Goal: Task Accomplishment & Management: Manage account settings

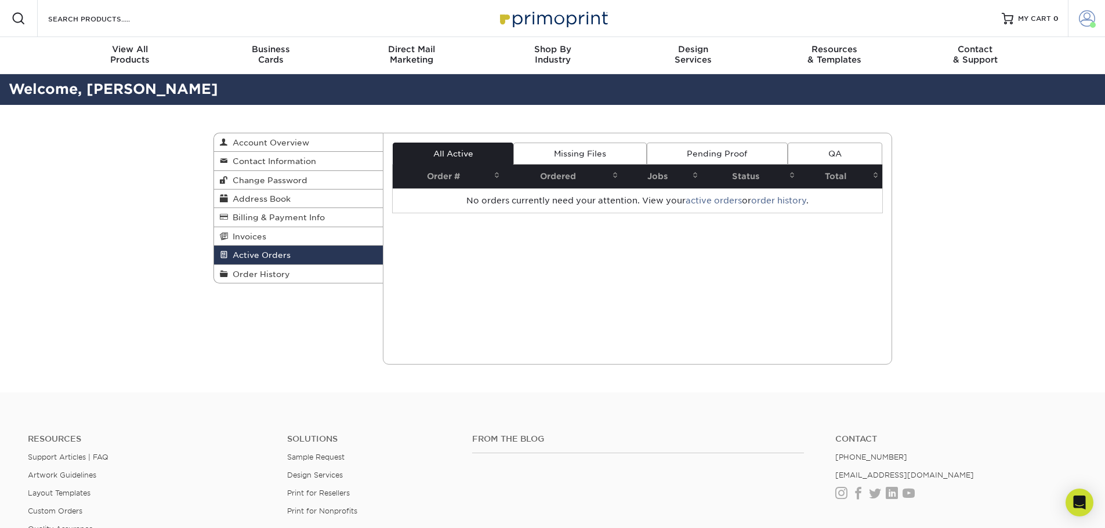
click at [1088, 21] on span at bounding box center [1087, 18] width 16 height 16
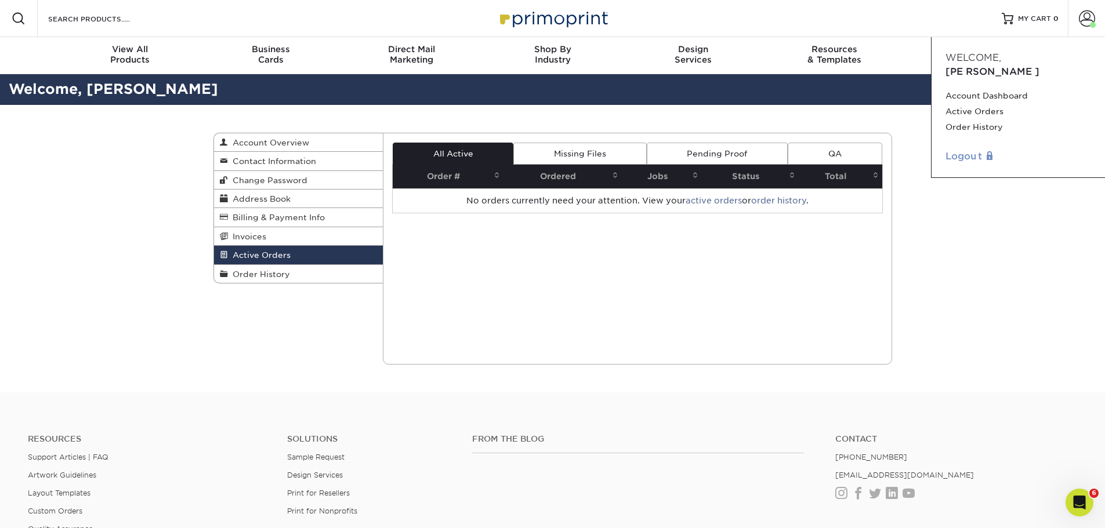
click at [973, 150] on link "Logout" at bounding box center [1018, 157] width 146 height 14
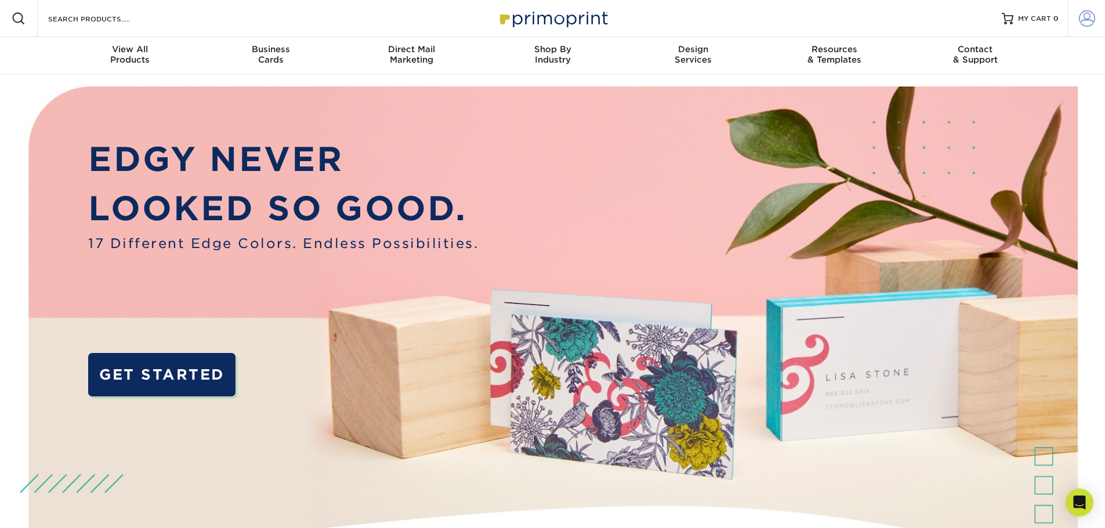
click at [1084, 19] on span at bounding box center [1087, 18] width 16 height 16
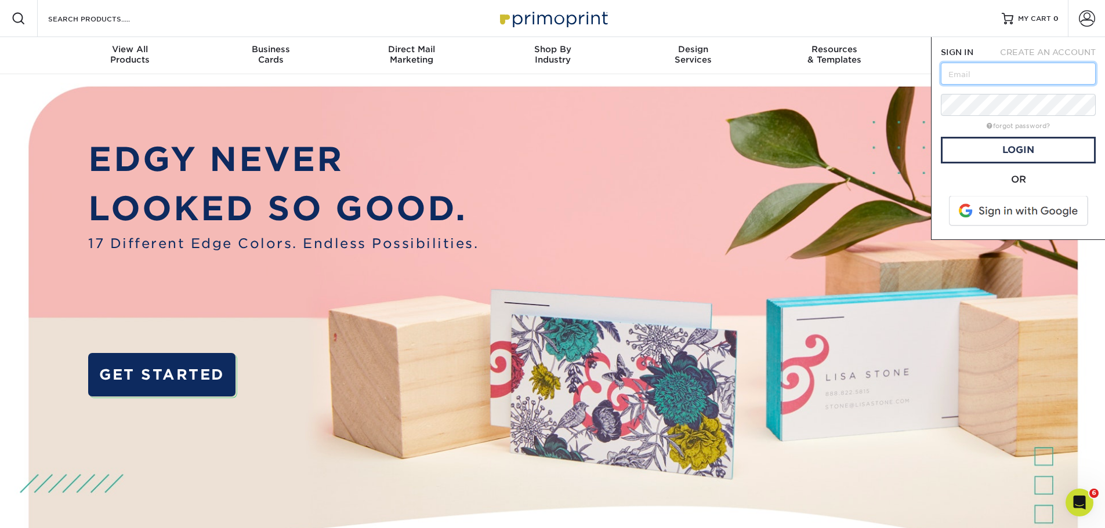
click at [979, 68] on input "text" at bounding box center [1018, 74] width 155 height 22
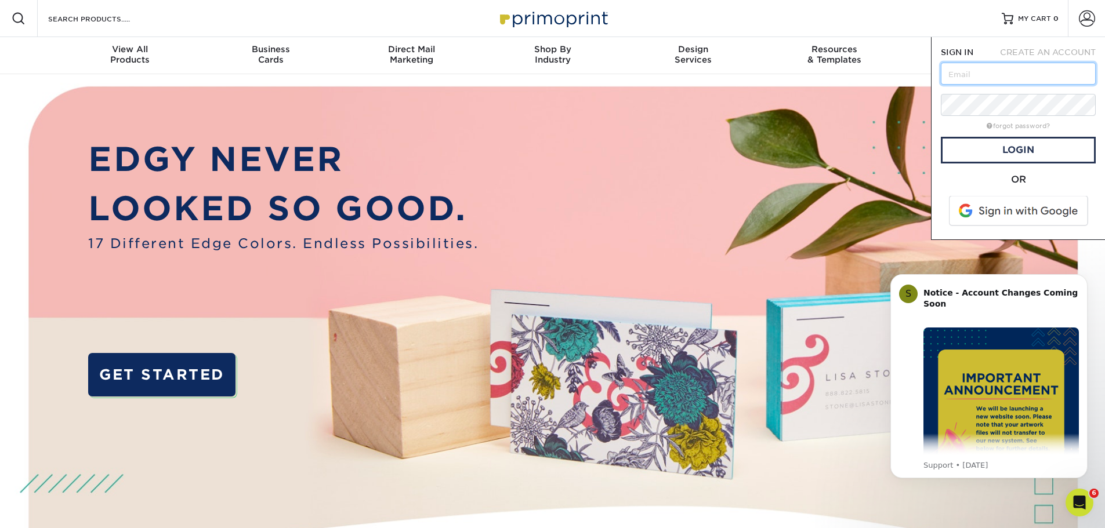
type input "chrisblackrealestate@gmail.com"
click at [997, 210] on span at bounding box center [1019, 211] width 148 height 30
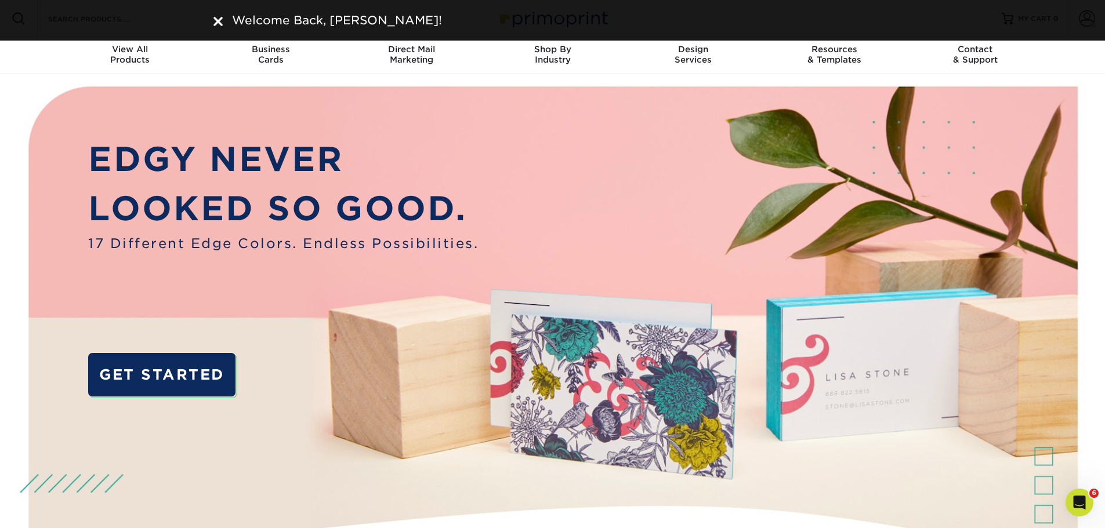
click at [1074, 60] on nav "Resources Menu Search Products Account Welcome, Chris Account Dashboard Active …" at bounding box center [552, 37] width 1105 height 74
click at [224, 24] on div "Welcome Back, Chris!" at bounding box center [552, 20] width 679 height 17
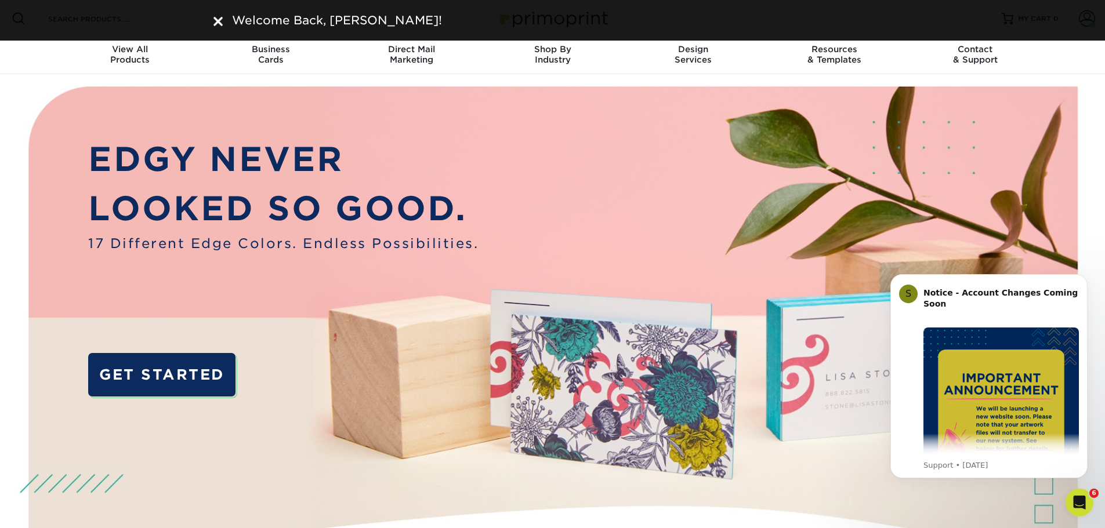
click at [216, 17] on img at bounding box center [217, 21] width 9 height 9
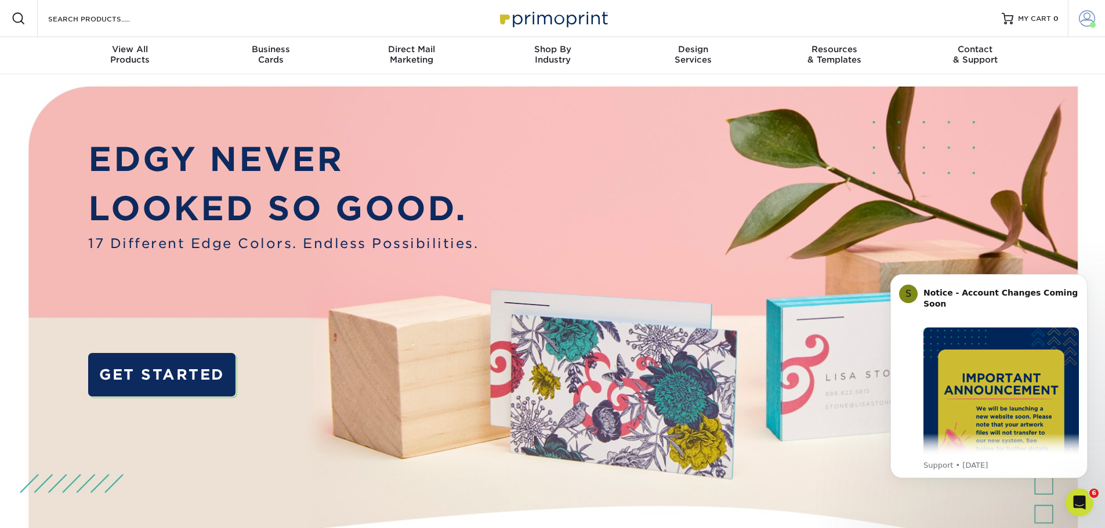
click at [1092, 20] on span at bounding box center [1087, 18] width 16 height 16
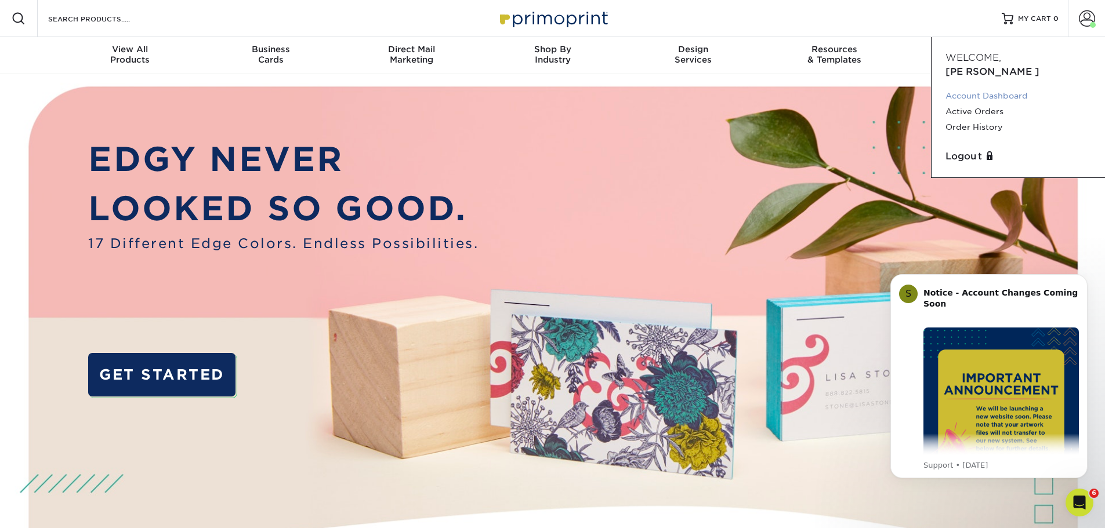
click at [992, 88] on link "Account Dashboard" at bounding box center [1018, 96] width 146 height 16
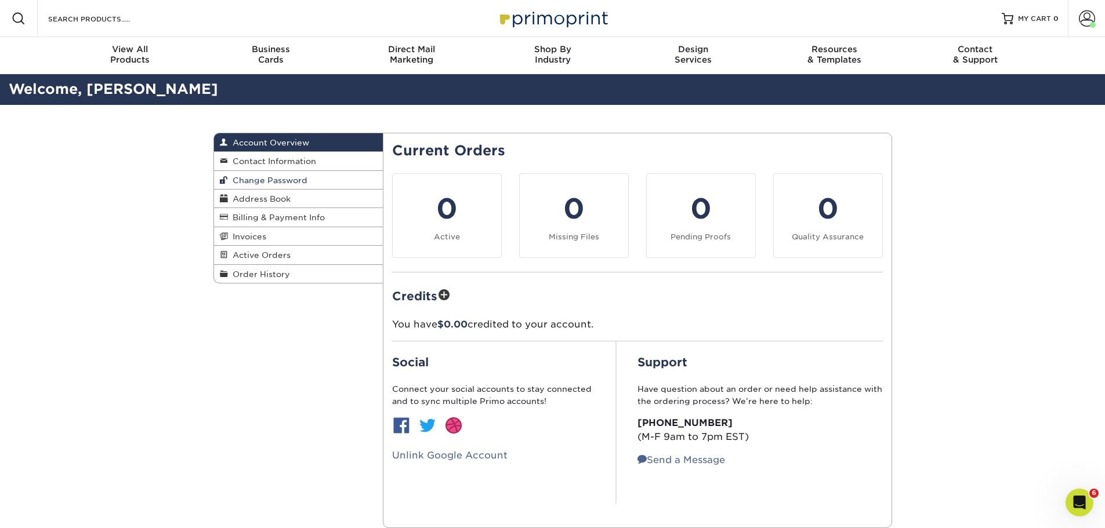
click at [313, 177] on link "Change Password" at bounding box center [298, 180] width 169 height 19
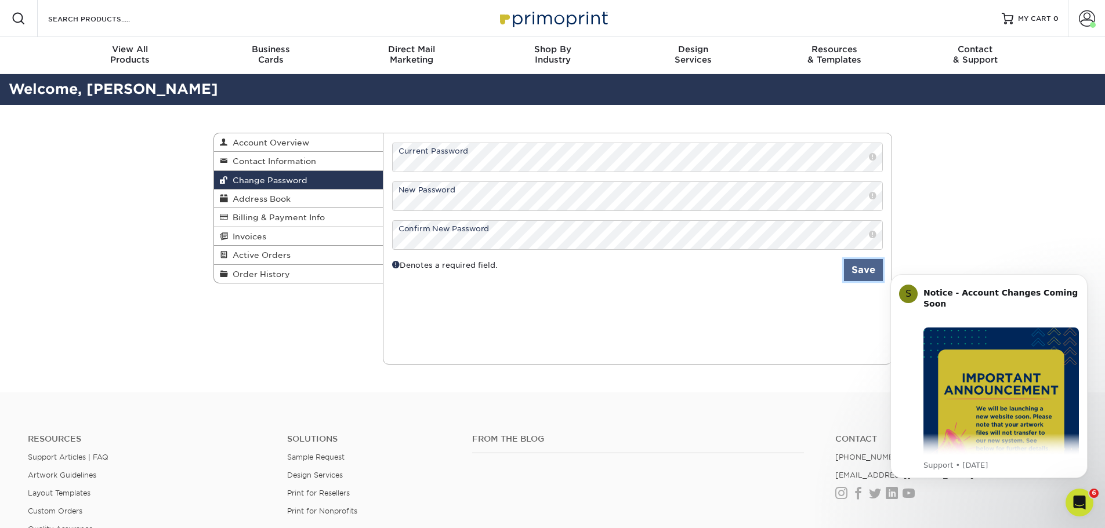
click at [856, 271] on button "Save" at bounding box center [863, 270] width 39 height 22
click at [1087, 21] on span at bounding box center [1087, 18] width 16 height 16
click at [873, 273] on button "Save" at bounding box center [863, 270] width 39 height 22
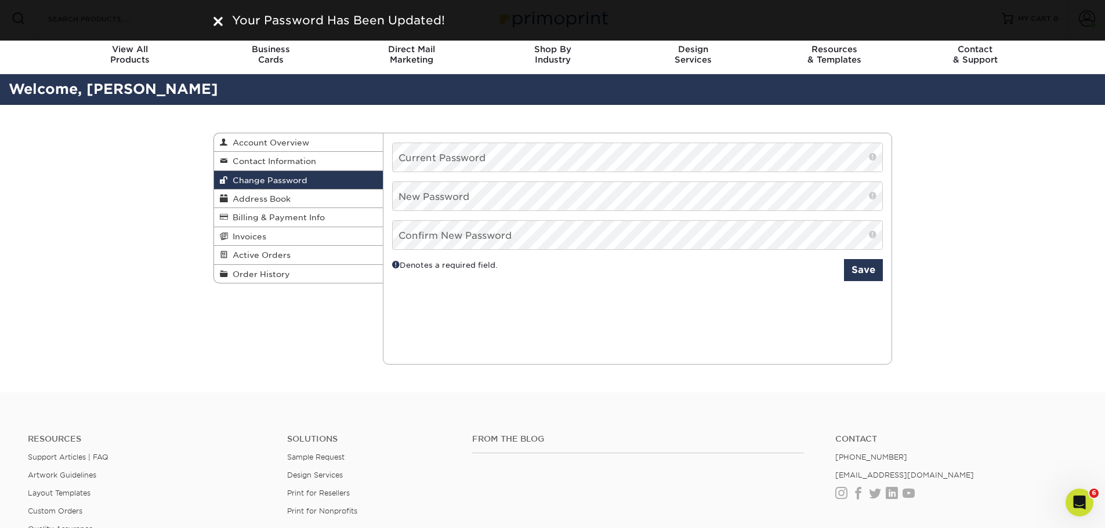
click at [939, 222] on div "Change Password Account Overview Contact Information Change Password Address Bo…" at bounding box center [552, 249] width 1105 height 288
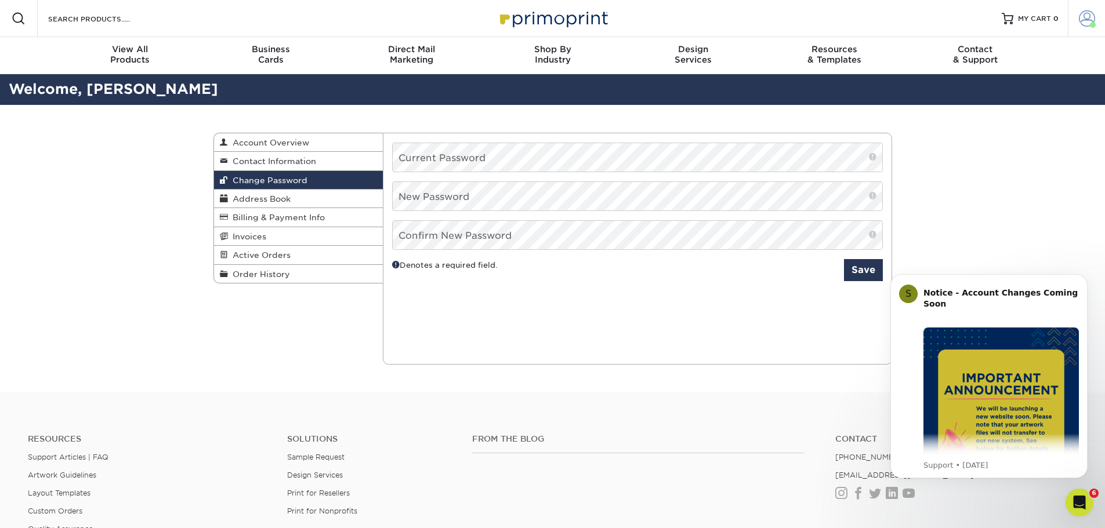
click at [1080, 19] on span at bounding box center [1087, 18] width 16 height 16
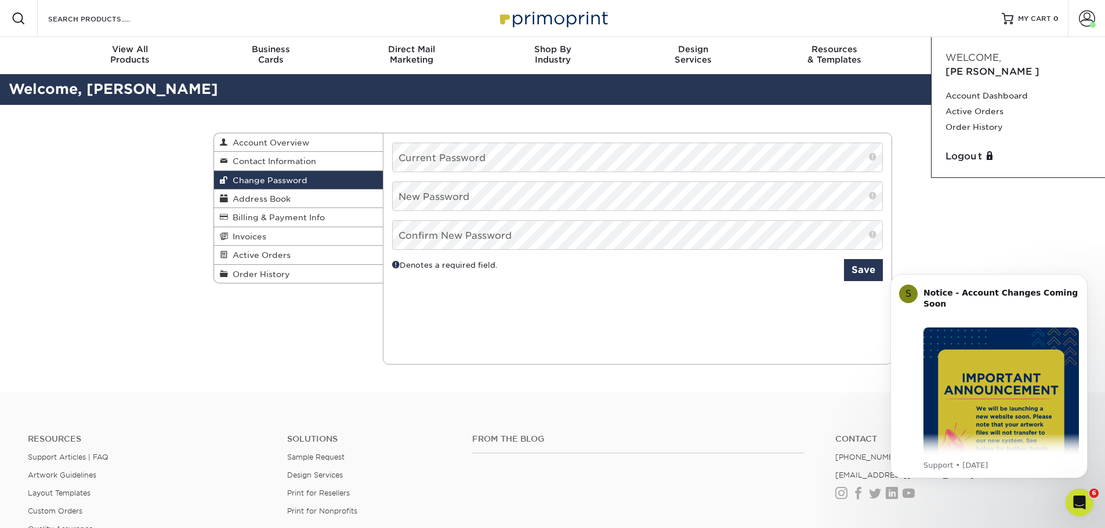
click at [966, 175] on div "Change Password Account Overview Contact Information Change Password Address Bo…" at bounding box center [552, 249] width 1105 height 288
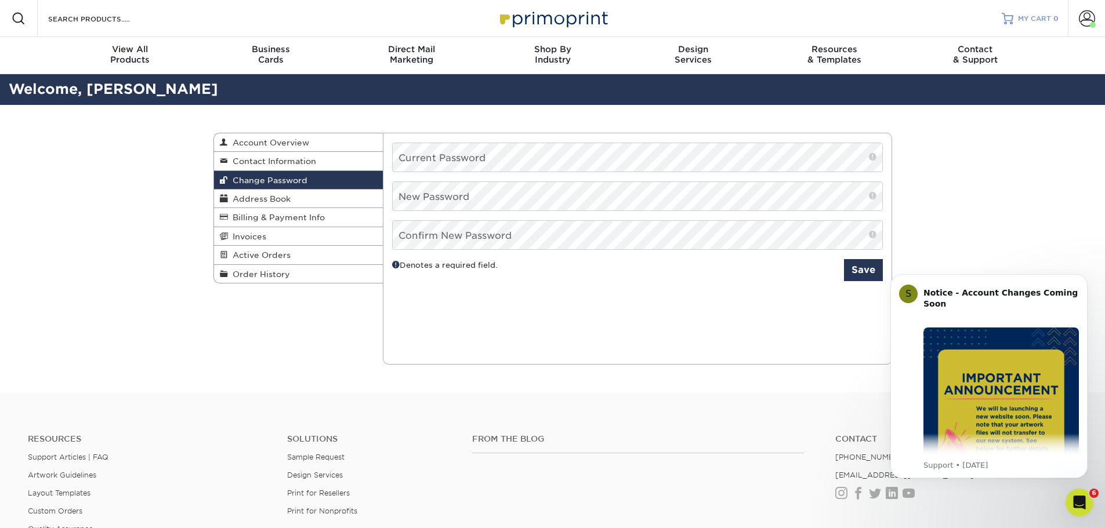
click at [1028, 24] on link "MY CART 0" at bounding box center [1030, 18] width 57 height 37
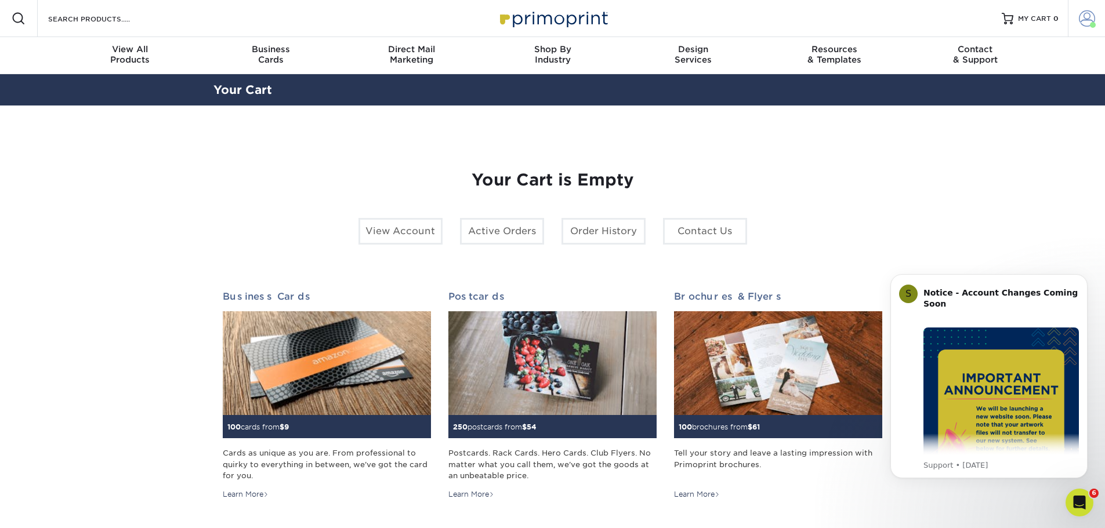
click at [1079, 18] on span at bounding box center [1087, 18] width 16 height 16
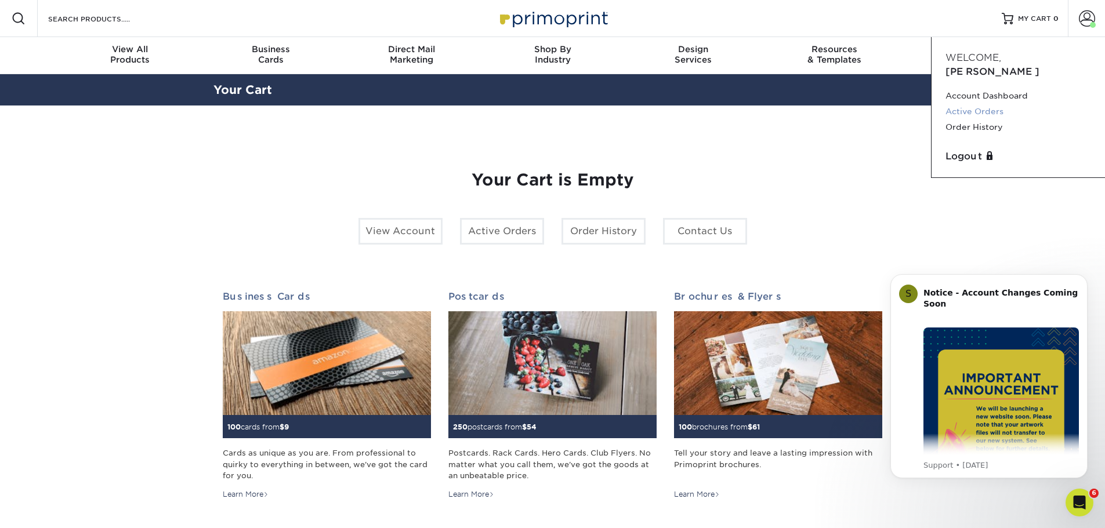
click at [980, 104] on link "Active Orders" at bounding box center [1018, 112] width 146 height 16
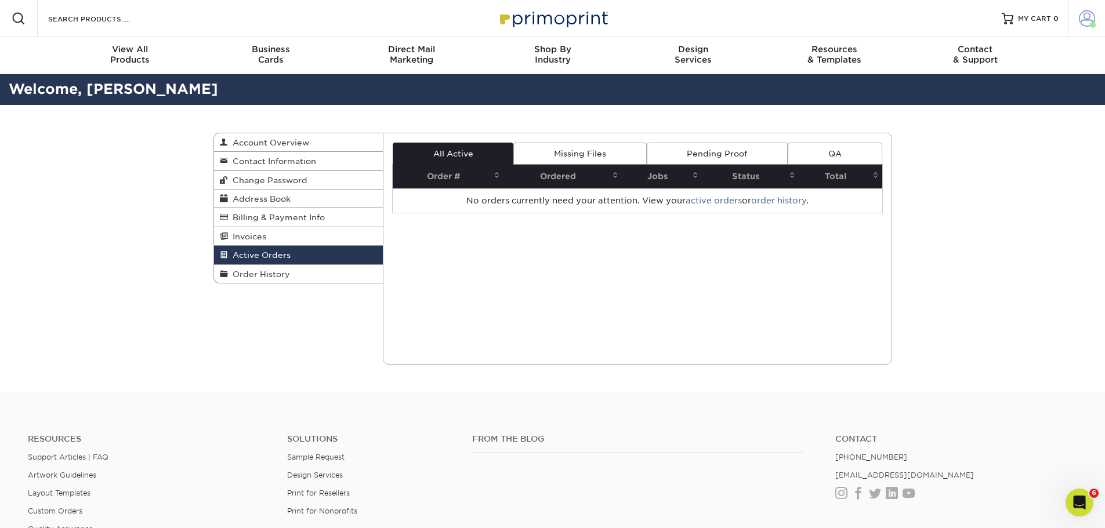
click at [1095, 18] on link "Account" at bounding box center [1086, 18] width 37 height 37
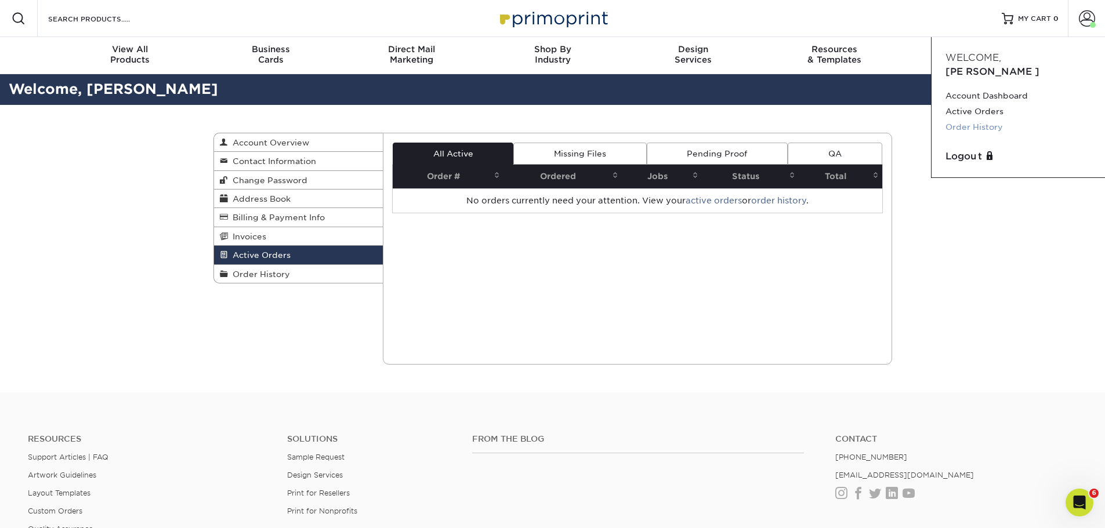
click at [960, 119] on link "Order History" at bounding box center [1018, 127] width 146 height 16
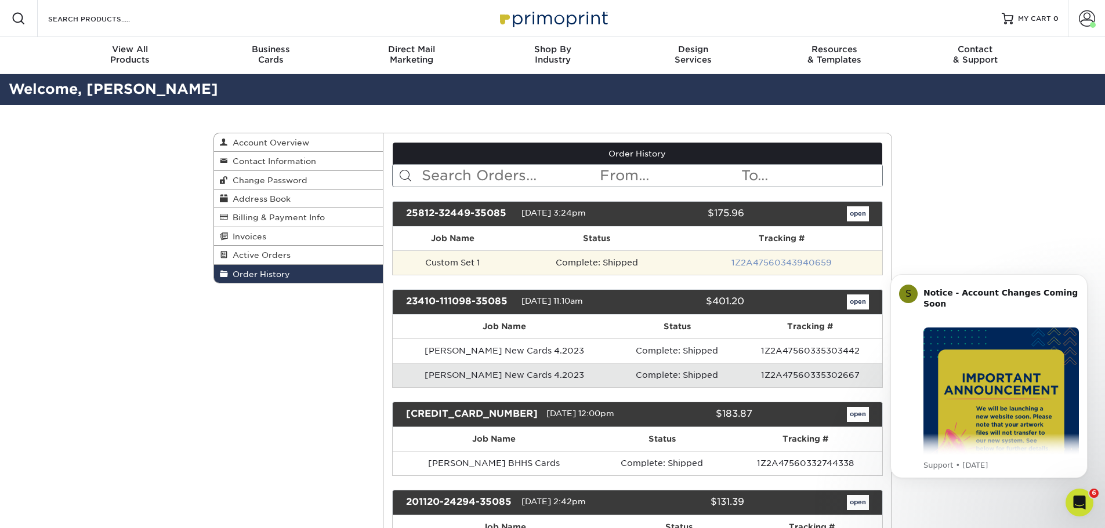
click at [786, 260] on link "1Z2A47560343940659" at bounding box center [781, 262] width 100 height 9
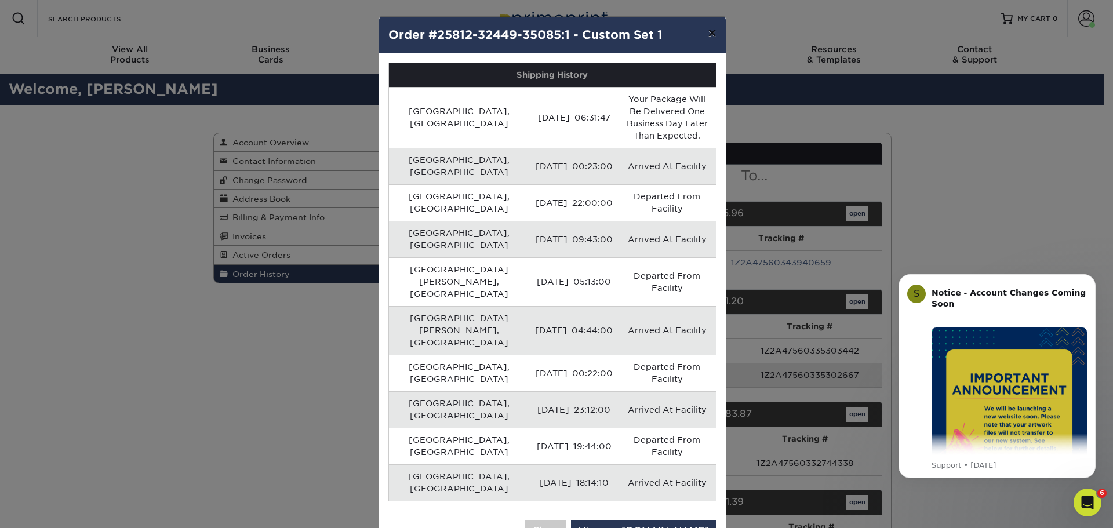
click at [712, 34] on button "×" at bounding box center [712, 33] width 27 height 32
